Goal: Information Seeking & Learning: Learn about a topic

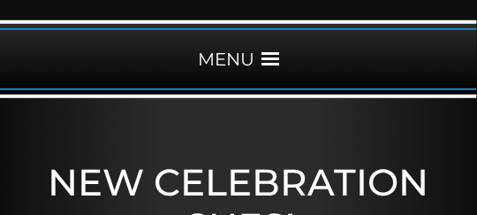
scroll to position [212, 0]
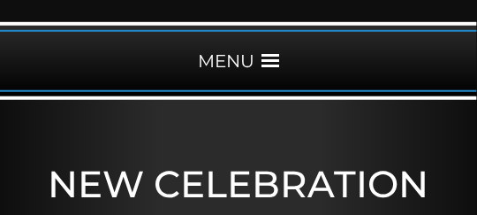
click at [269, 66] on span at bounding box center [271, 61] width 18 height 18
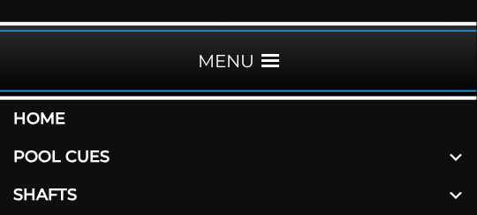
click at [454, 157] on span at bounding box center [456, 157] width 42 height 38
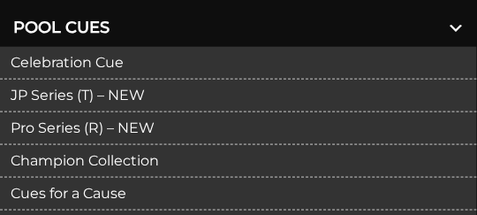
scroll to position [354, 0]
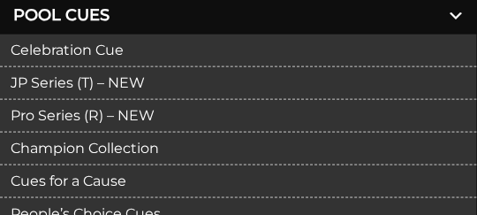
click at [133, 117] on link "Pro Series (R) – NEW" at bounding box center [238, 116] width 477 height 33
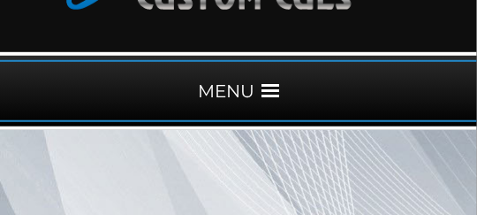
scroll to position [212, 0]
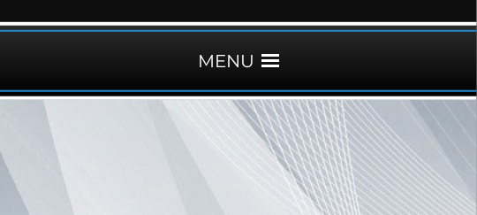
click at [264, 58] on span at bounding box center [271, 61] width 18 height 18
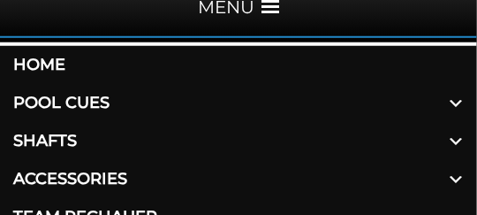
scroll to position [283, 0]
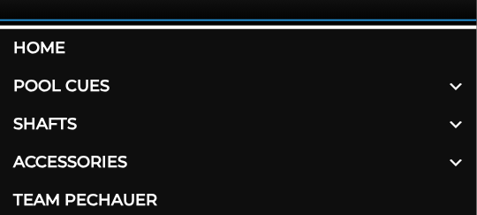
click at [454, 86] on span at bounding box center [456, 86] width 42 height 38
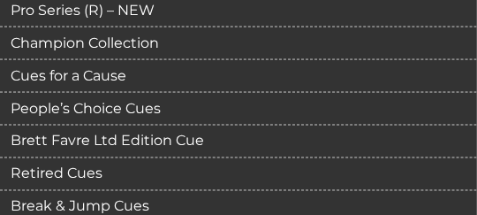
scroll to position [460, 0]
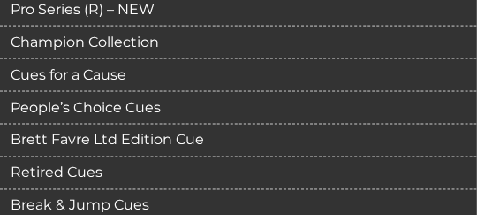
click at [84, 173] on link "Retired Cues" at bounding box center [238, 173] width 477 height 33
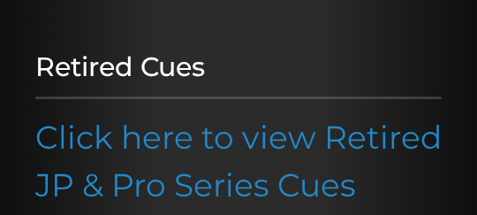
scroll to position [354, 0]
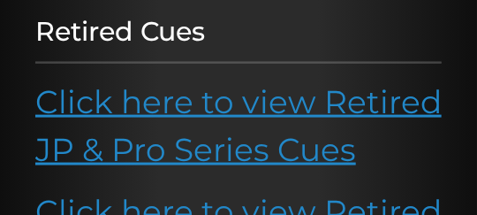
click at [140, 111] on link "Click here to view Retired JP & Pro Series Cues" at bounding box center [238, 125] width 407 height 87
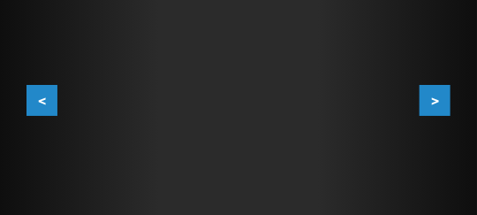
scroll to position [530, 0]
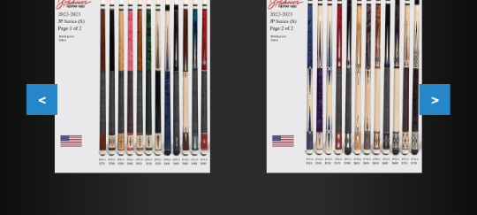
click at [159, 94] on img at bounding box center [133, 75] width 156 height 196
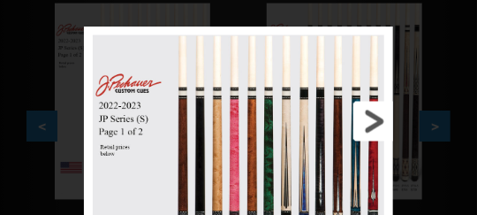
scroll to position [495, 0]
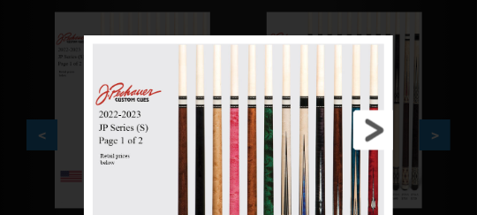
click at [378, 126] on link at bounding box center [325, 129] width 140 height 189
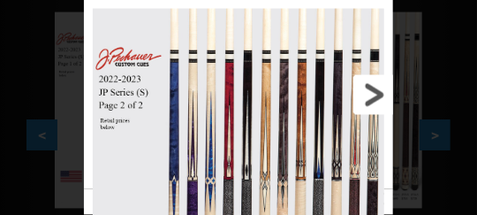
click at [377, 95] on link at bounding box center [325, 94] width 140 height 189
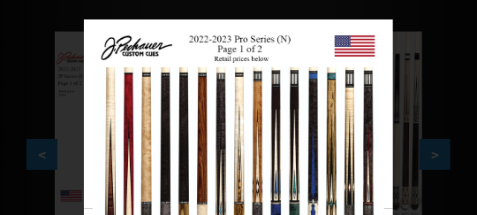
scroll to position [460, 0]
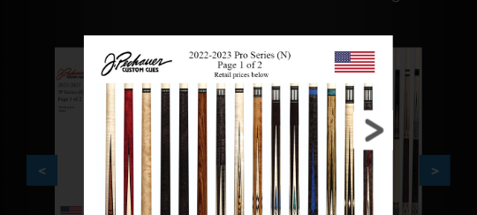
click at [382, 127] on link at bounding box center [325, 129] width 140 height 189
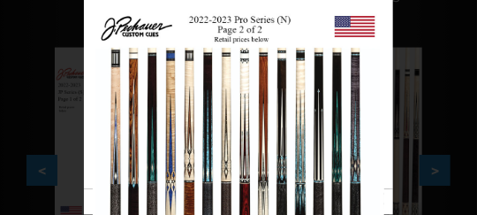
click at [40, 171] on div "Image 7 of 53" at bounding box center [238, 107] width 477 height 215
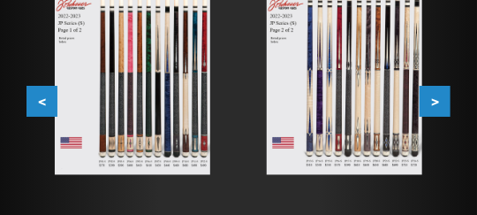
scroll to position [495, 0]
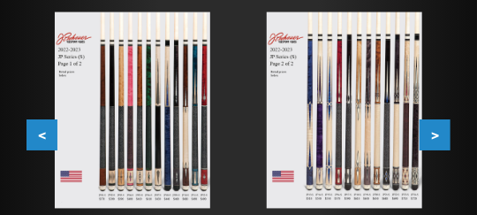
click at [437, 135] on button ">" at bounding box center [435, 135] width 31 height 31
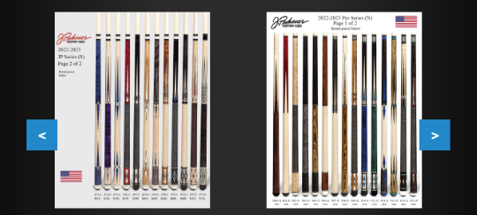
click at [322, 90] on img at bounding box center [345, 110] width 156 height 196
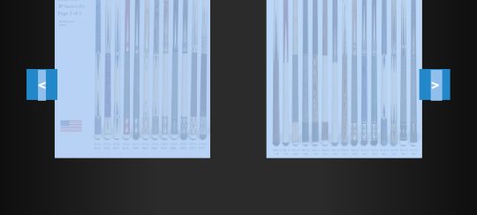
scroll to position [566, 0]
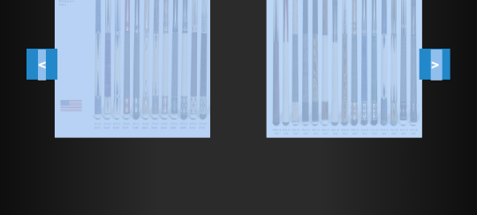
click at [42, 67] on button "<" at bounding box center [42, 65] width 31 height 31
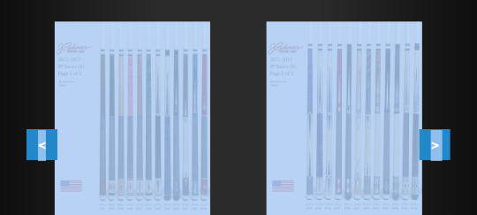
scroll to position [495, 0]
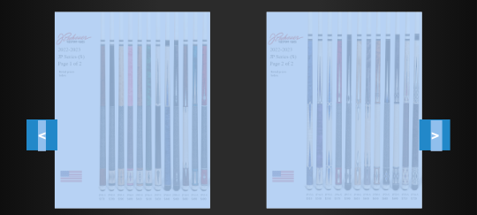
click at [196, 103] on img at bounding box center [133, 110] width 156 height 196
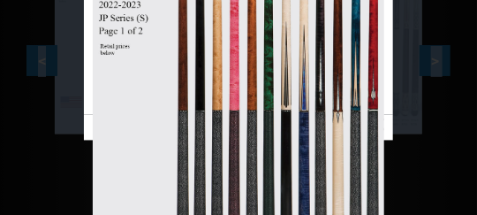
scroll to position [566, 0]
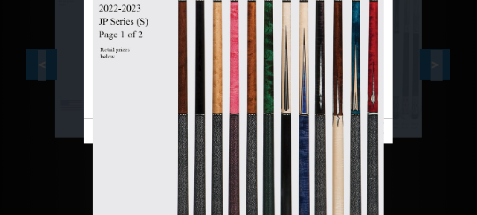
click at [376, 26] on link at bounding box center [325, 23] width 140 height 189
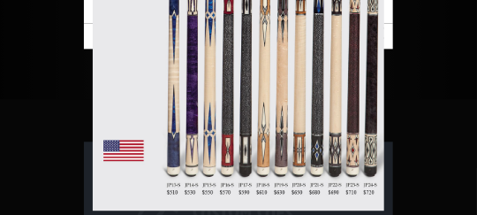
scroll to position [743, 0]
